Goal: Entertainment & Leisure: Consume media (video, audio)

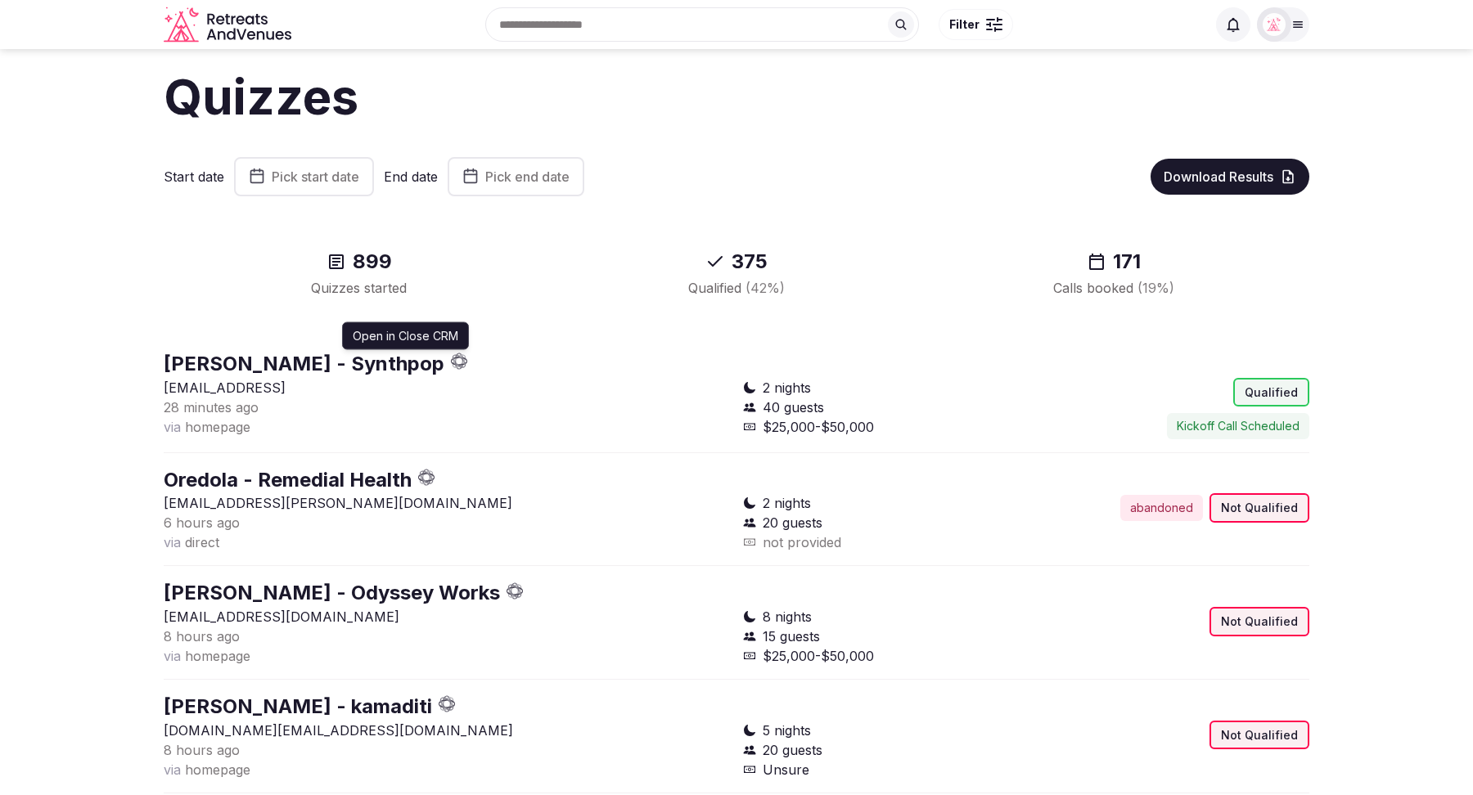
click at [461, 361] on icon "button" at bounding box center [463, 361] width 5 height 5
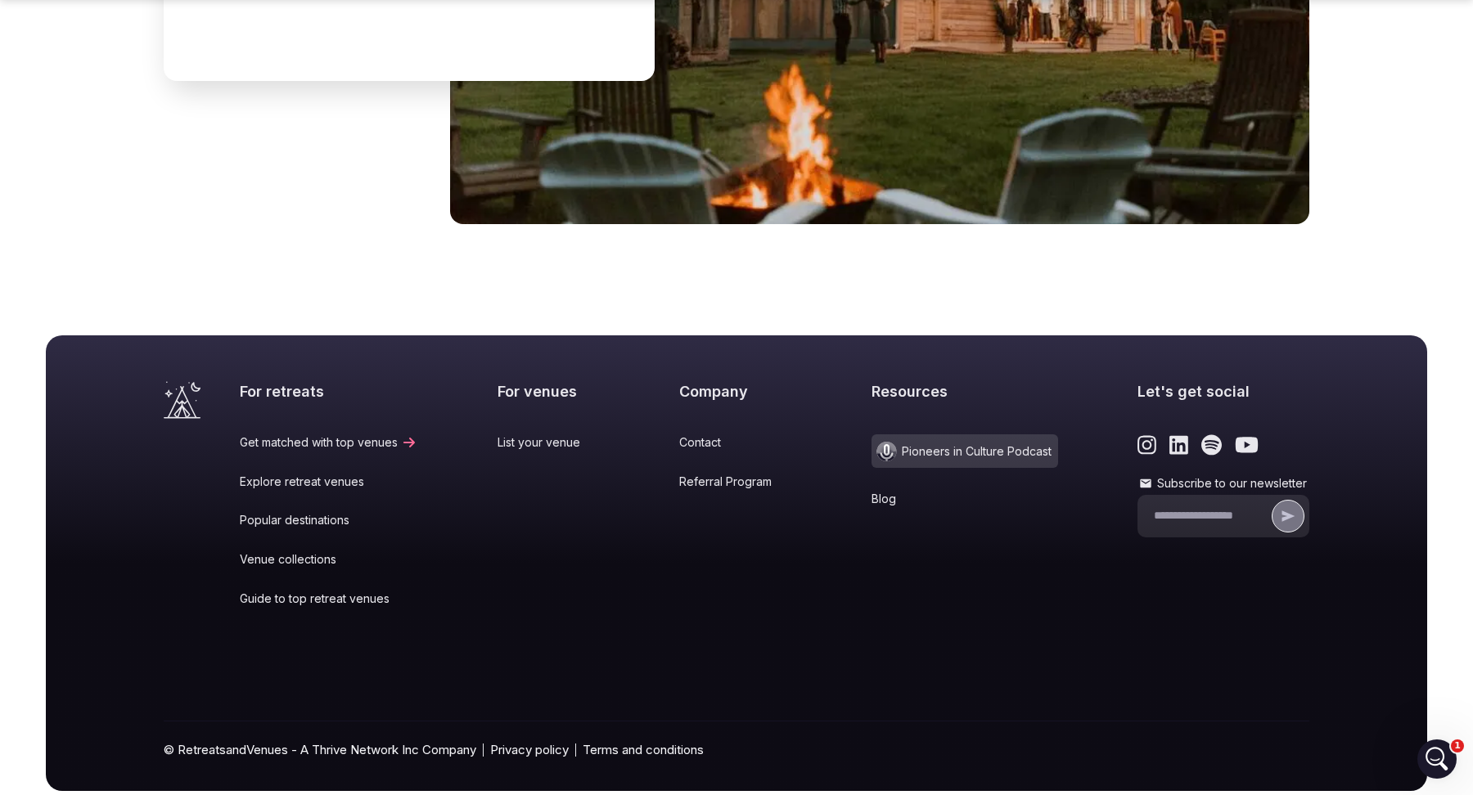
click at [916, 434] on span "Pioneers in Culture Podcast" at bounding box center [964, 451] width 187 height 34
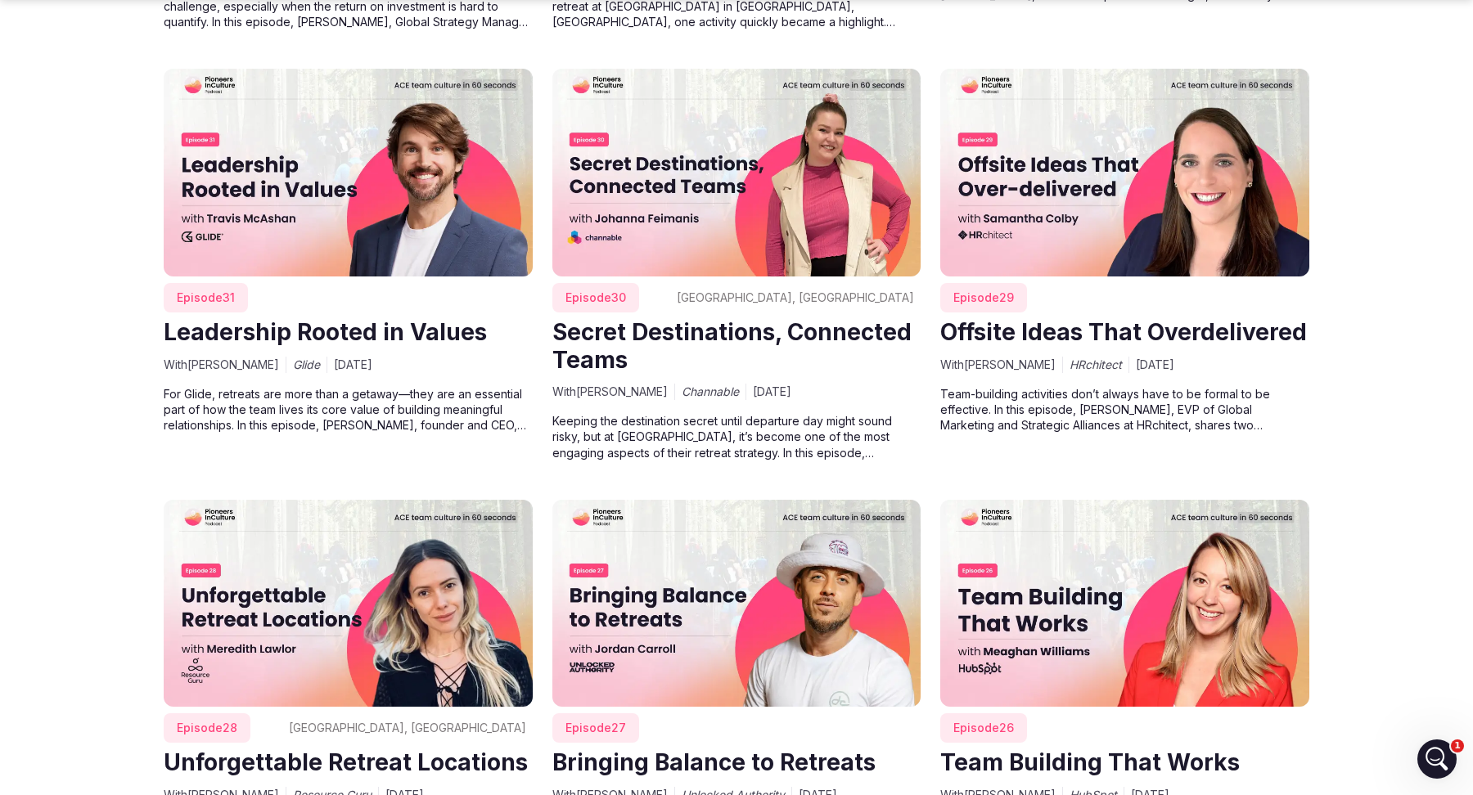
scroll to position [3834, 0]
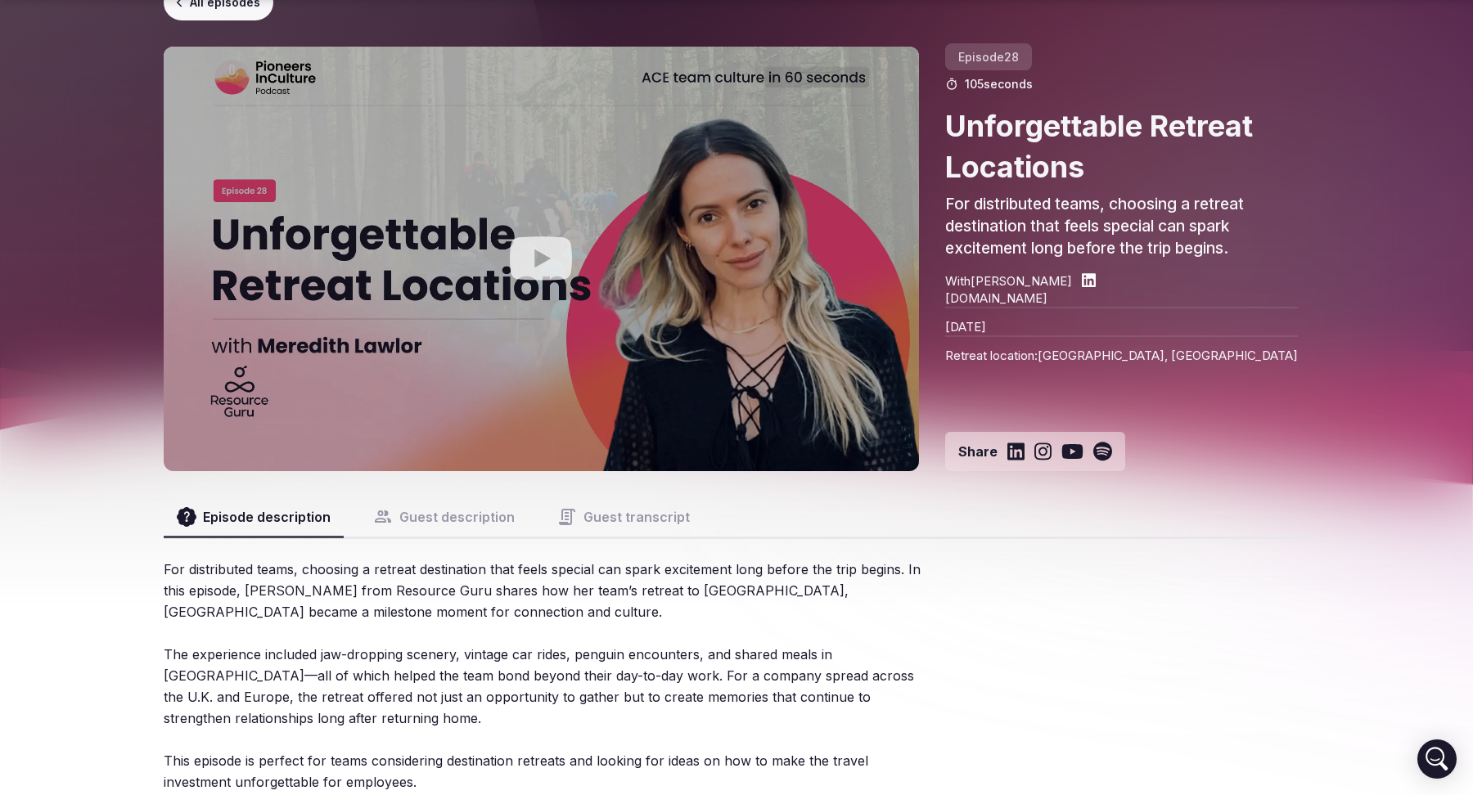
scroll to position [92, 0]
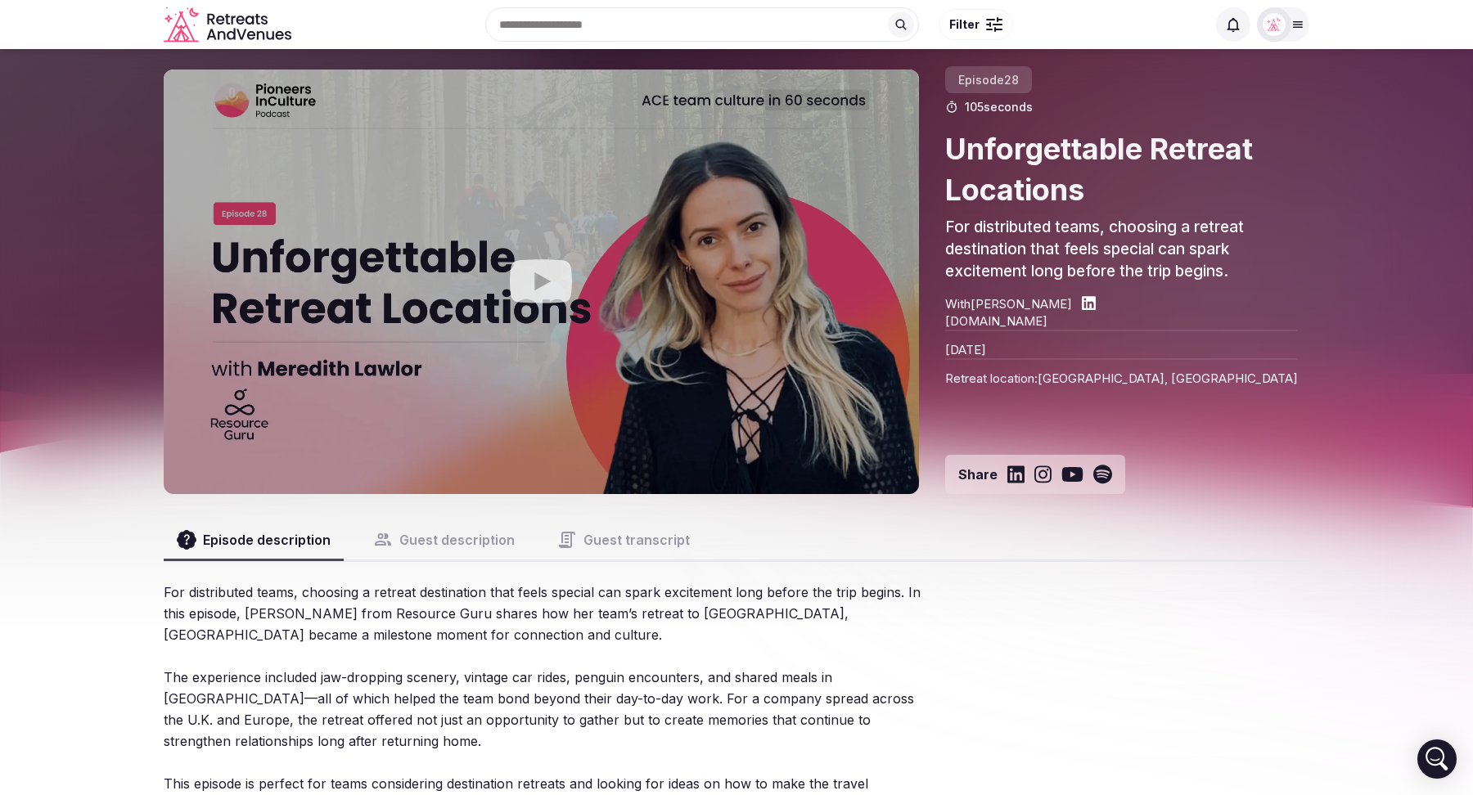
click at [447, 525] on button "Guest description" at bounding box center [444, 539] width 168 height 39
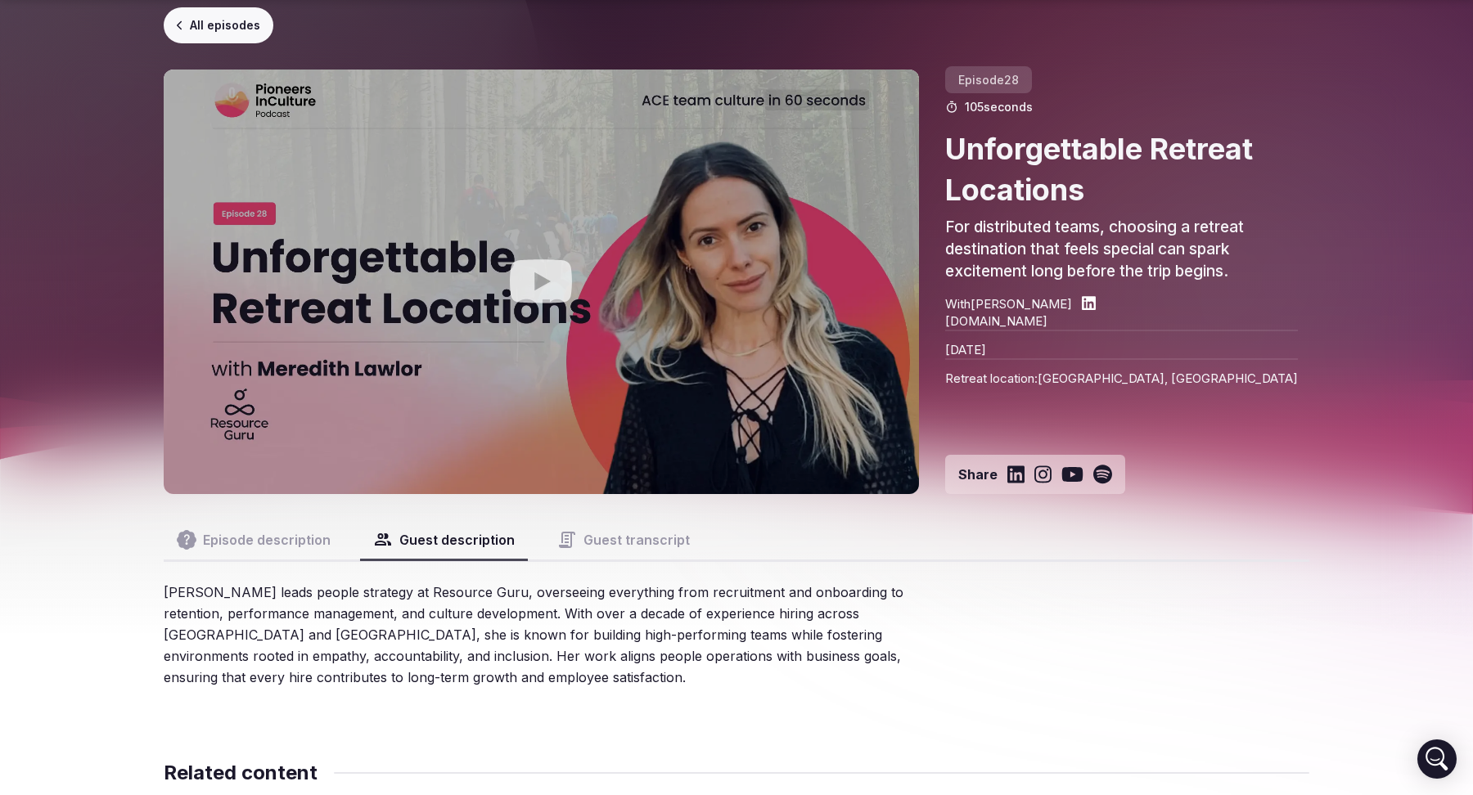
scroll to position [74, 0]
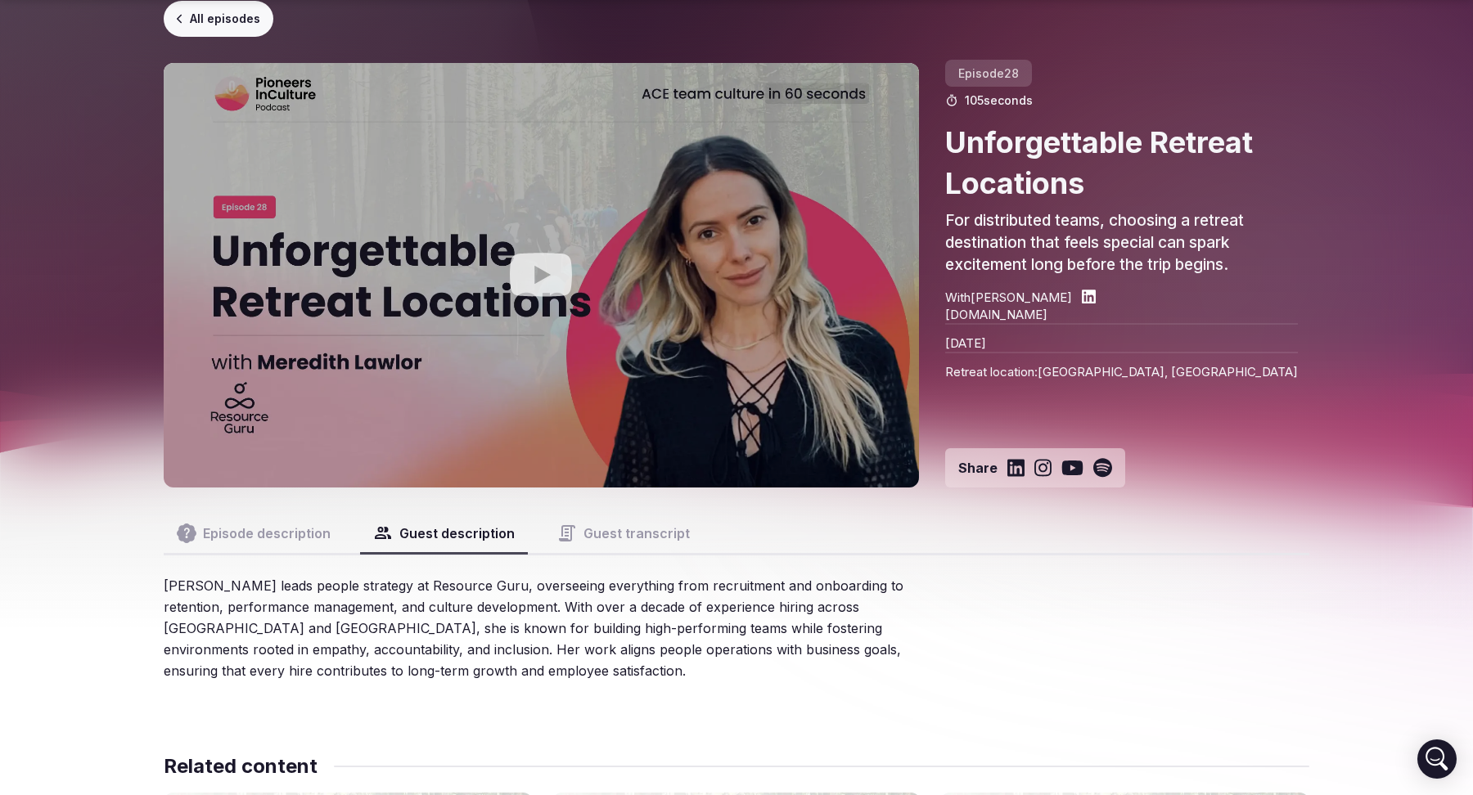
click at [633, 524] on button "Guest transcript" at bounding box center [623, 533] width 159 height 39
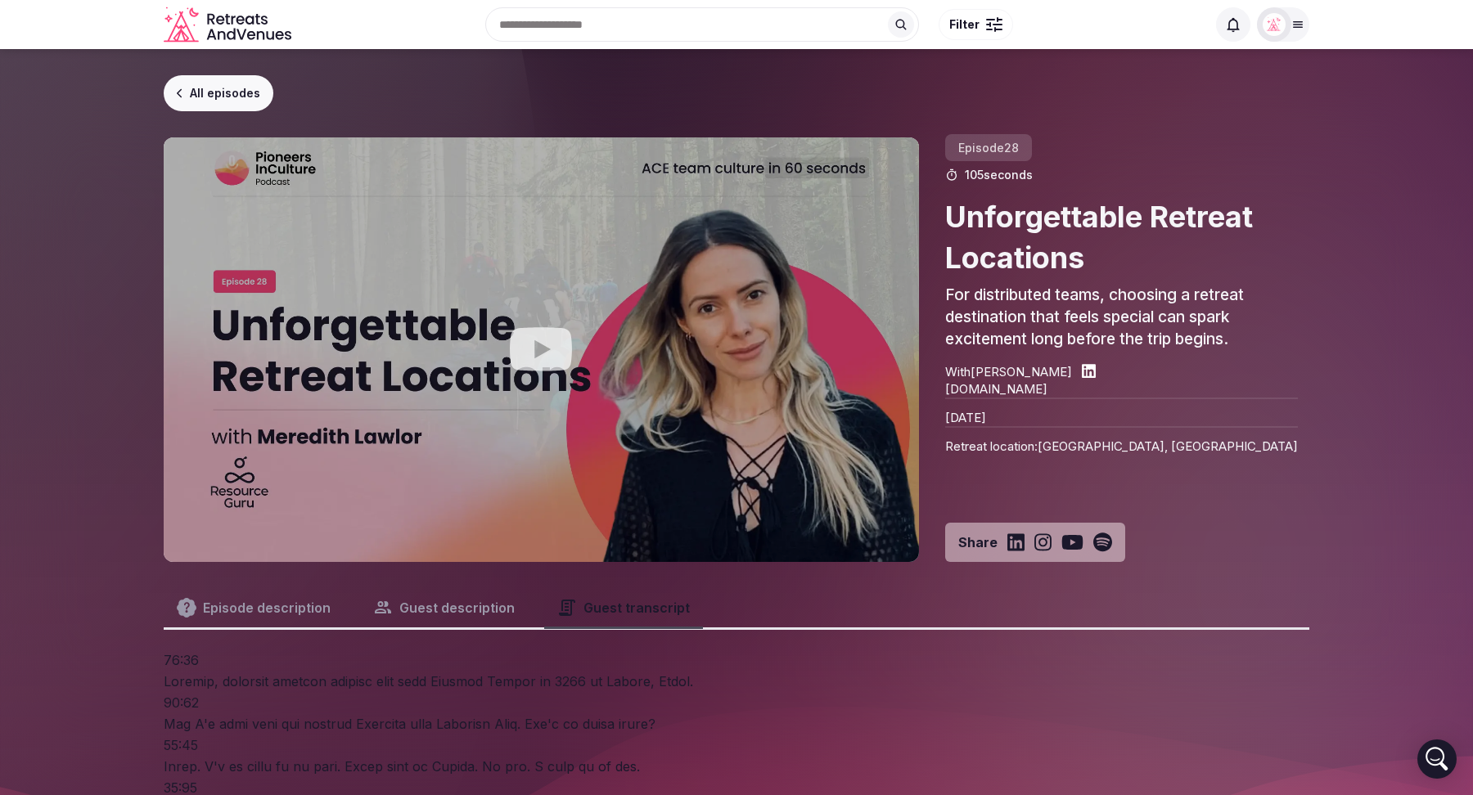
click at [268, 609] on button "Episode description" at bounding box center [254, 607] width 180 height 39
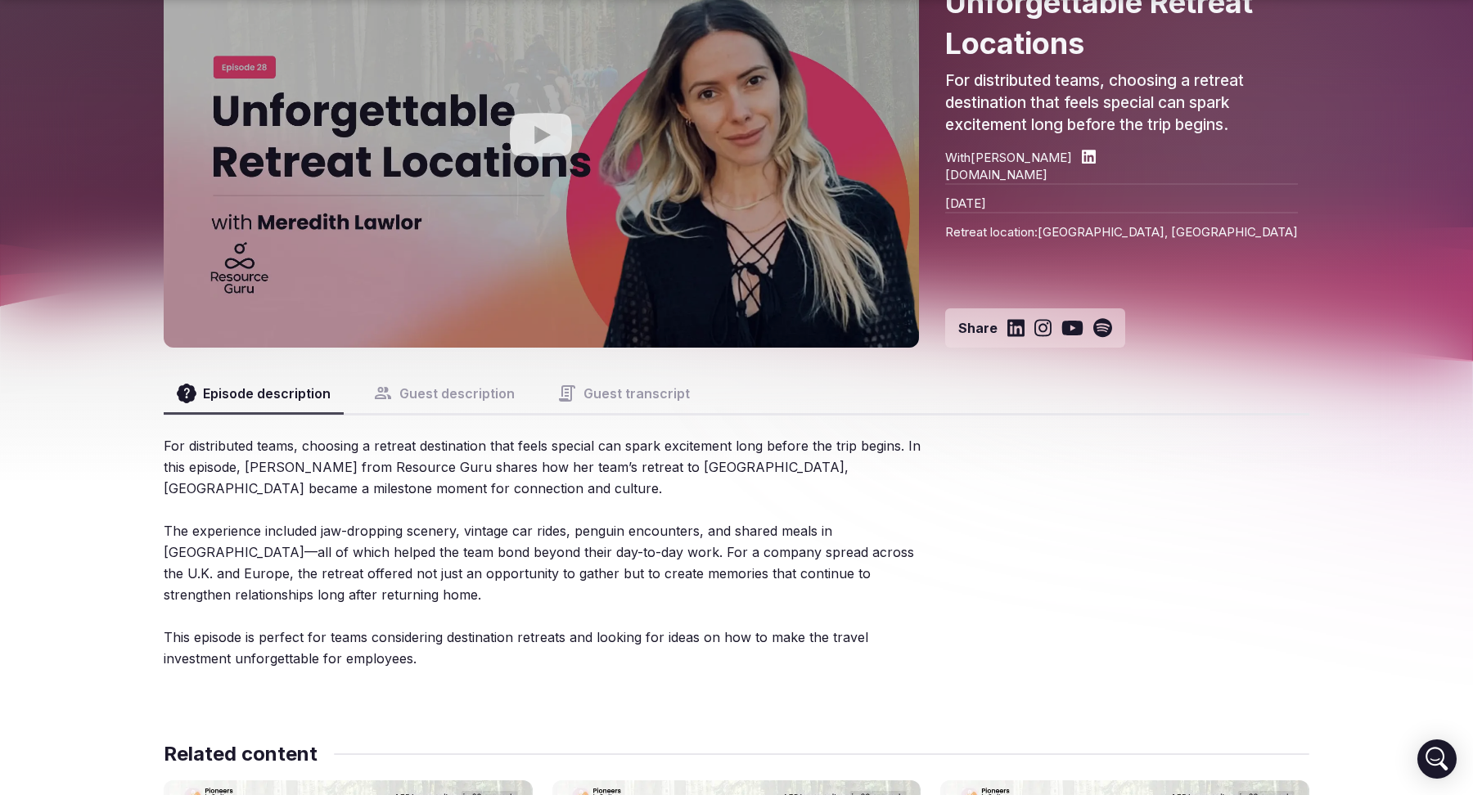
click at [610, 401] on button "Guest transcript" at bounding box center [623, 393] width 159 height 39
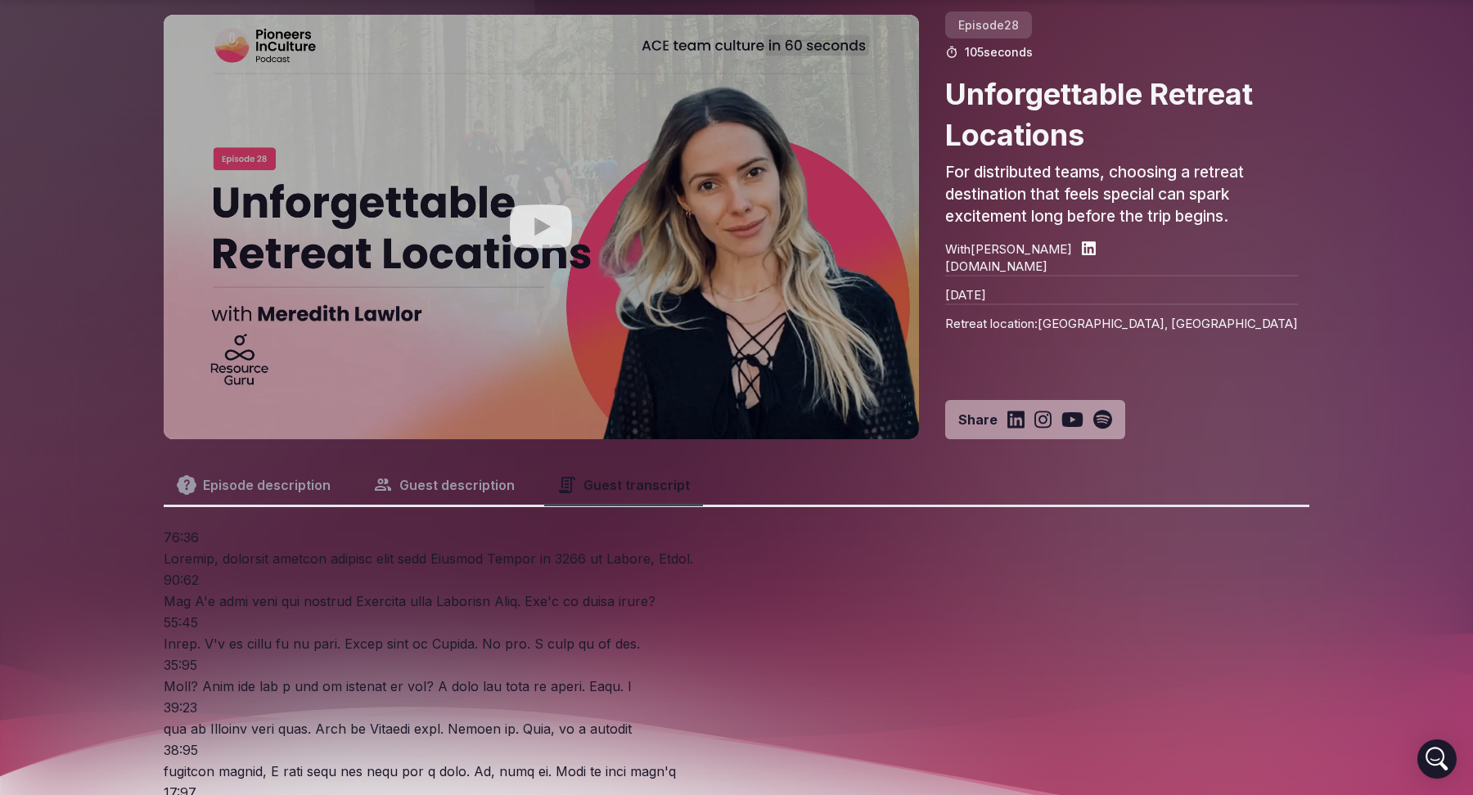
click at [244, 493] on button "Episode description" at bounding box center [254, 485] width 180 height 39
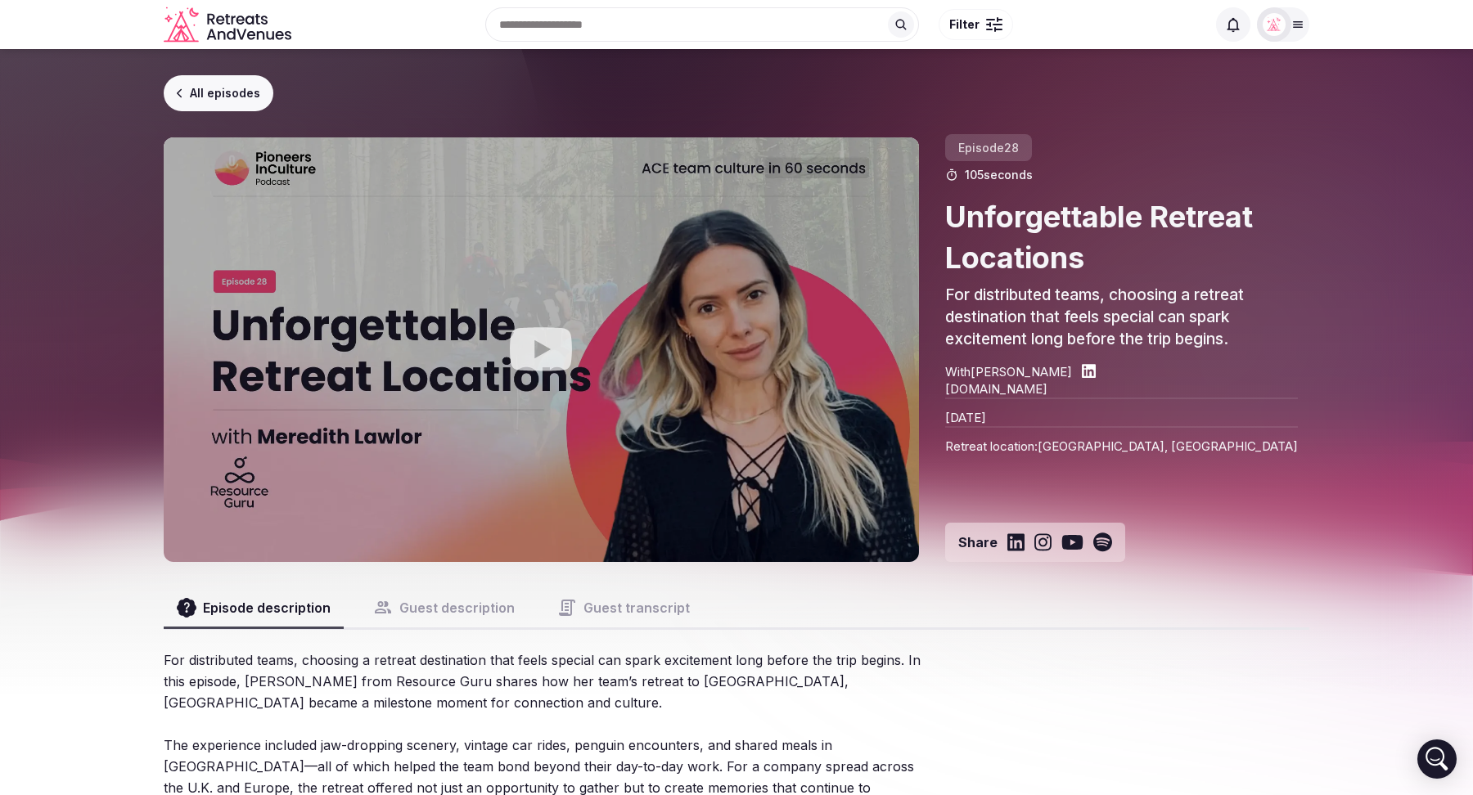
click at [209, 89] on link "All episodes" at bounding box center [219, 93] width 110 height 36
